Goal: Find specific page/section: Find specific page/section

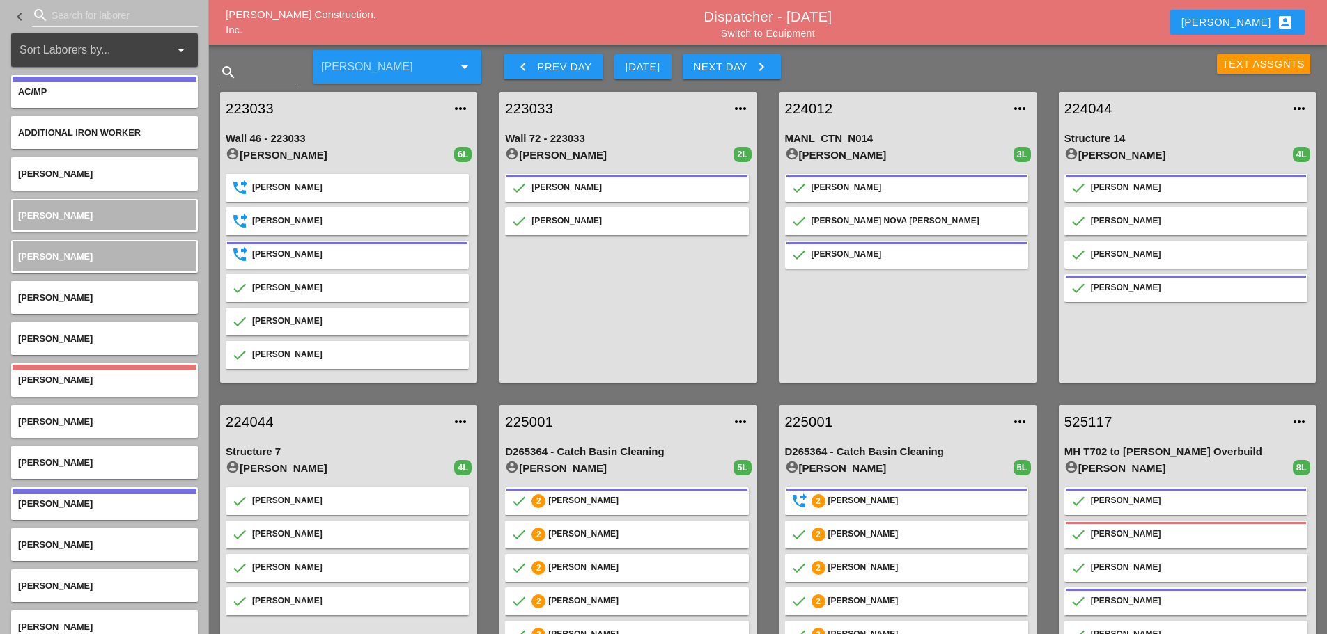
click at [1251, 22] on div "[PERSON_NAME] account_box" at bounding box center [1237, 22] width 112 height 17
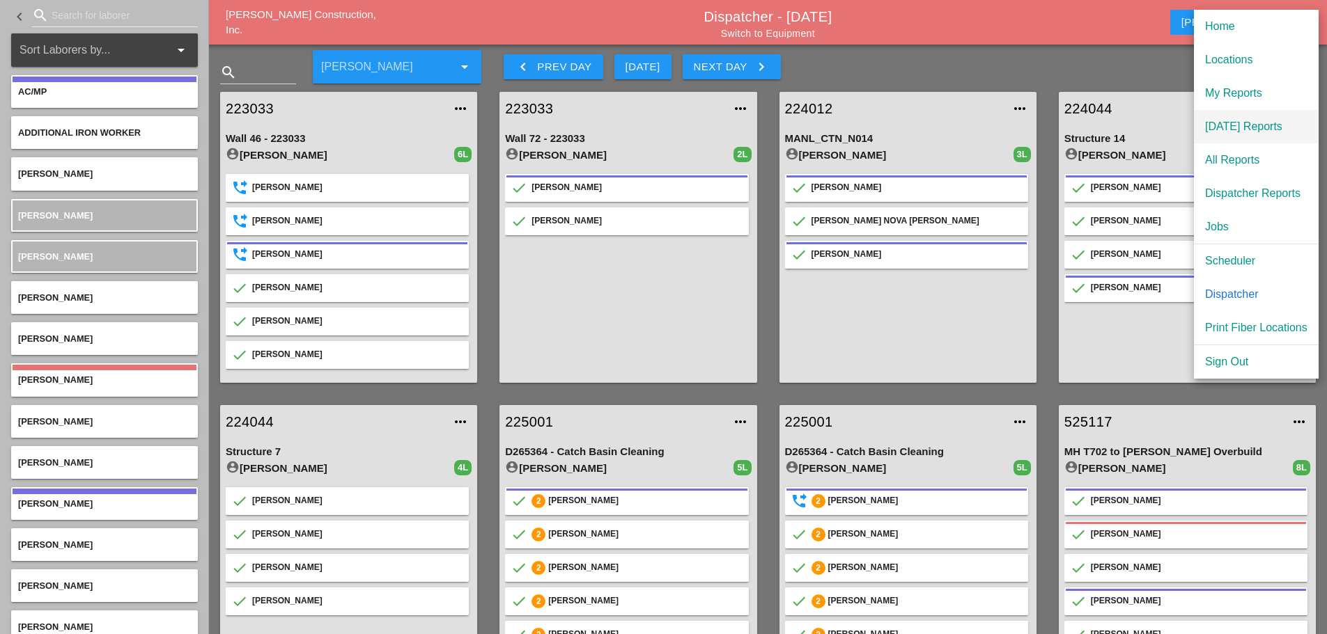
click at [1259, 126] on div "[DATE] Reports" at bounding box center [1256, 126] width 102 height 17
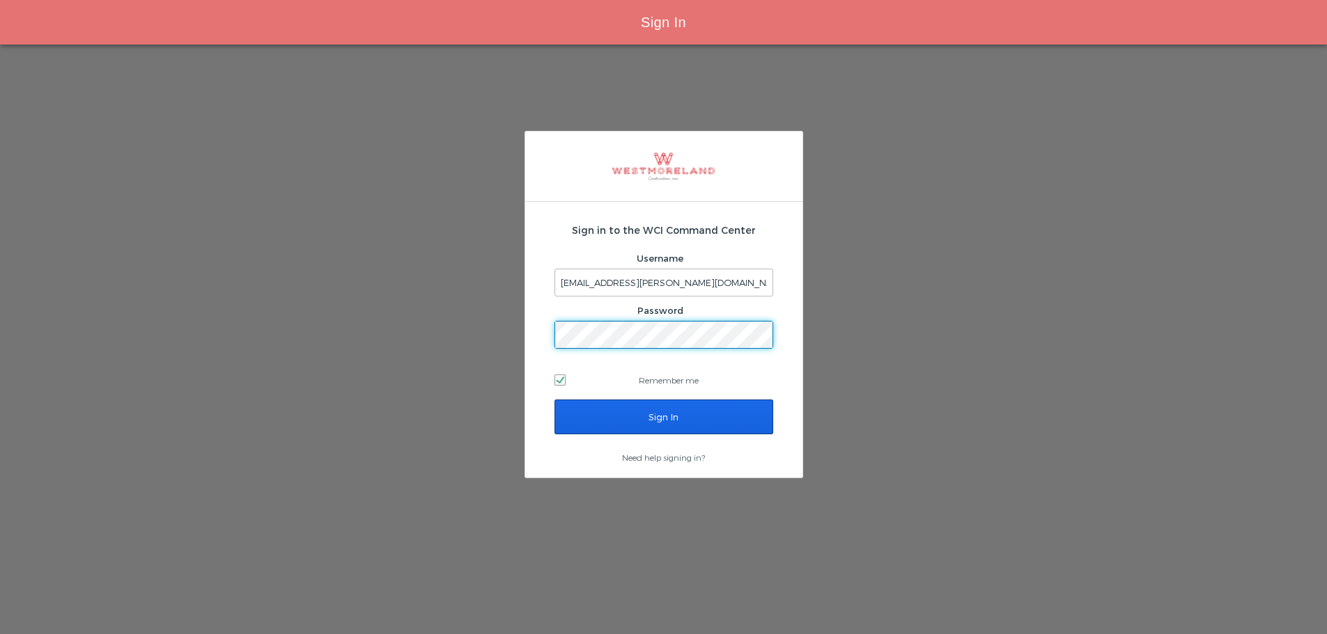
click at [705, 421] on input "Sign In" at bounding box center [663, 417] width 219 height 35
